Goal: Information Seeking & Learning: Learn about a topic

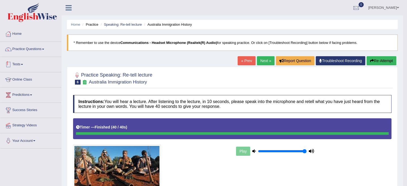
click at [43, 51] on link "Practice Questions" at bounding box center [30, 48] width 61 height 13
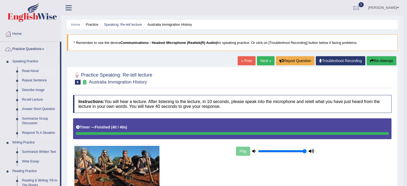
click at [31, 73] on link "Read Aloud" at bounding box center [40, 71] width 40 height 10
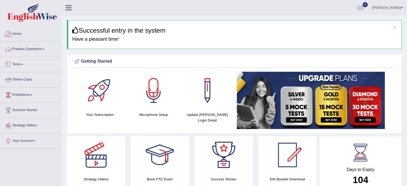
click at [27, 49] on link "Practice Questions" at bounding box center [30, 48] width 61 height 13
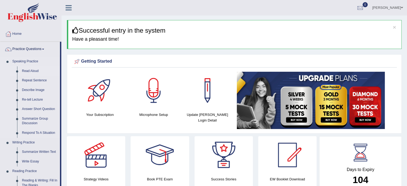
click at [27, 71] on link "Read Aloud" at bounding box center [40, 71] width 40 height 10
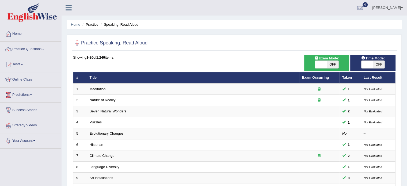
click at [321, 65] on span at bounding box center [321, 64] width 12 height 7
click at [318, 64] on span at bounding box center [321, 64] width 12 height 7
checkbox input "true"
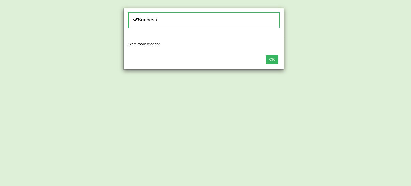
click at [269, 58] on button "OK" at bounding box center [272, 59] width 12 height 9
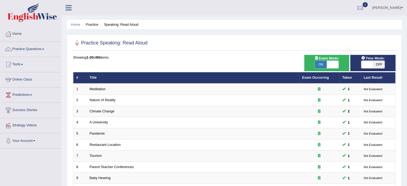
click at [379, 64] on span "OFF" at bounding box center [379, 64] width 12 height 7
checkbox input "true"
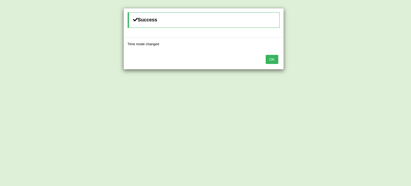
click at [277, 58] on button "OK" at bounding box center [272, 59] width 12 height 9
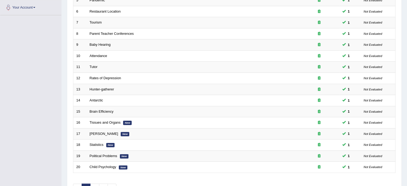
scroll to position [167, 0]
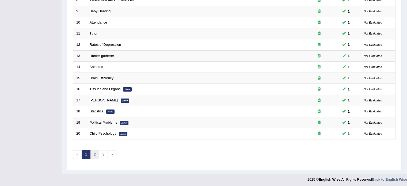
click at [95, 154] on link "2" at bounding box center [94, 154] width 9 height 9
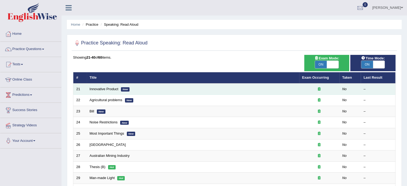
click at [108, 91] on td "Innovative Product New" at bounding box center [193, 89] width 213 height 11
click at [99, 89] on link "Innovative Product" at bounding box center [104, 89] width 29 height 4
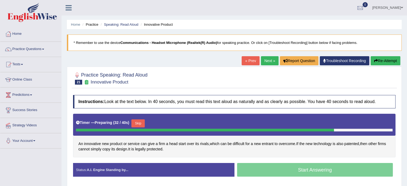
drag, startPoint x: 160, startPoint y: 107, endPoint x: 139, endPoint y: 123, distance: 25.8
click at [139, 123] on div "Instructions: Look at the text below. In 40 seconds, you must read this text al…" at bounding box center [234, 137] width 325 height 91
click at [139, 123] on button "Skip" at bounding box center [137, 123] width 13 height 8
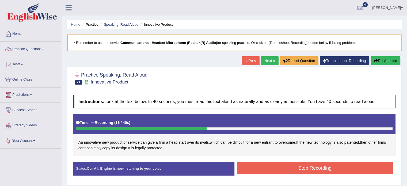
click at [249, 167] on button "Stop Recording" at bounding box center [315, 168] width 156 height 12
